Goal: Information Seeking & Learning: Learn about a topic

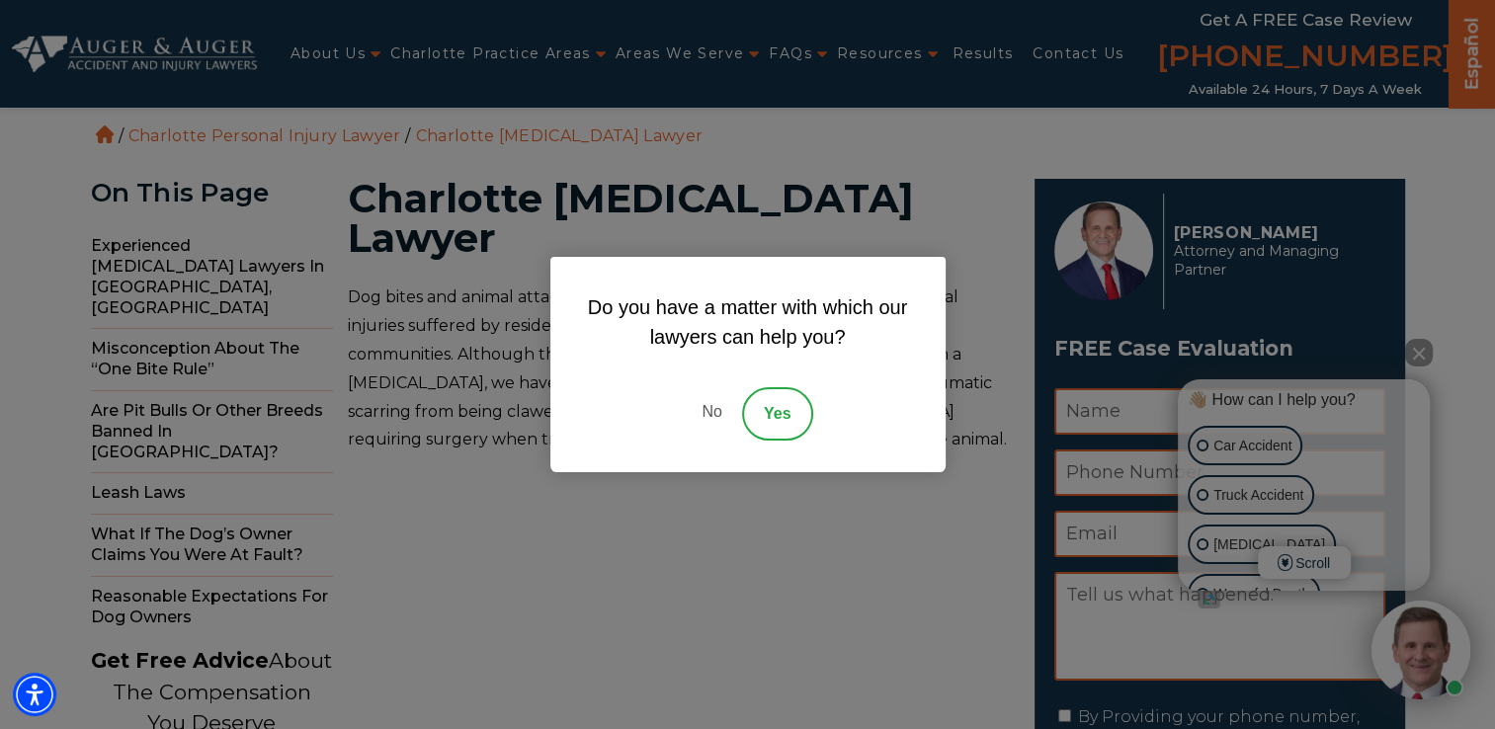
click at [715, 411] on link "No" at bounding box center [711, 413] width 59 height 53
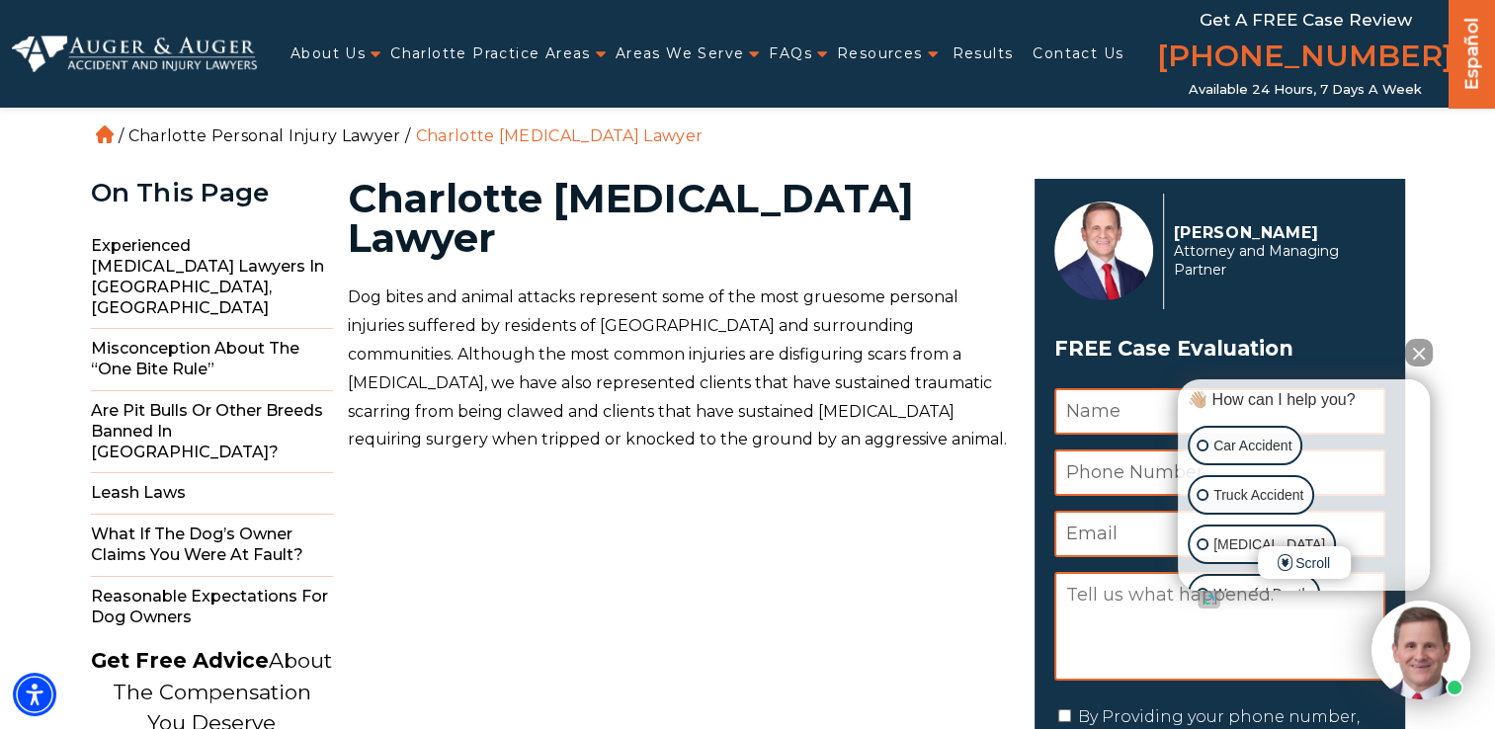
click at [236, 129] on link "Charlotte Personal Injury Lawyer" at bounding box center [264, 136] width 273 height 19
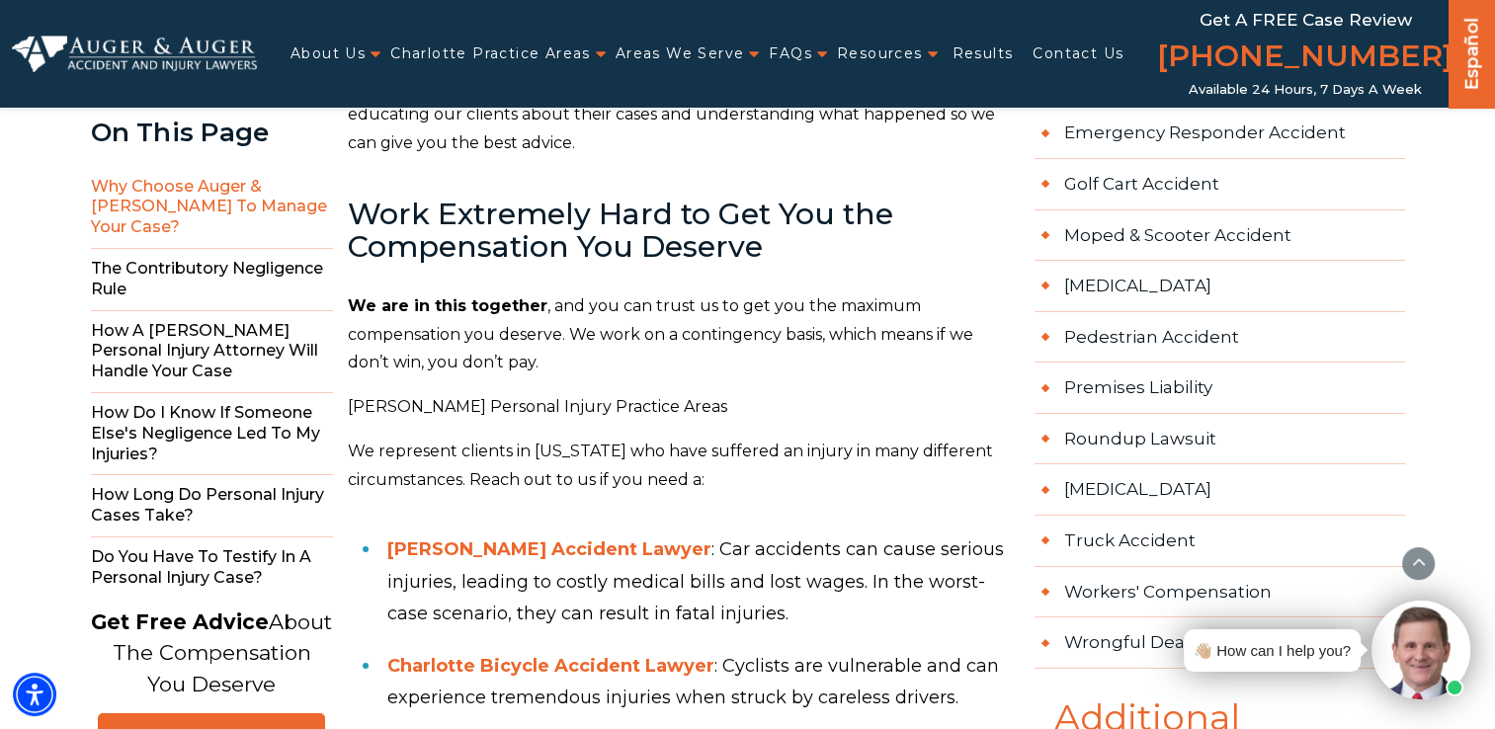
scroll to position [1384, 0]
